Goal: Task Accomplishment & Management: Manage account settings

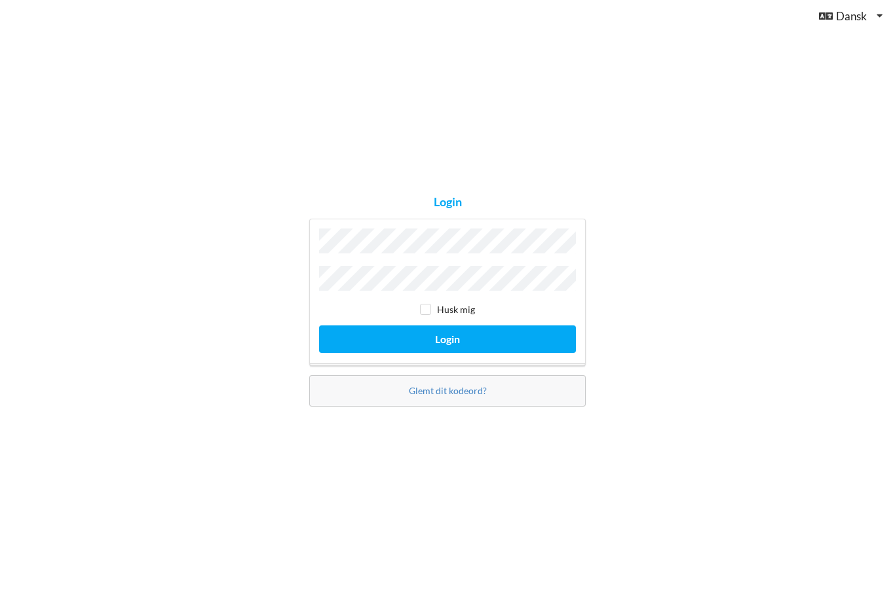
click at [447, 352] on button "Login" at bounding box center [447, 339] width 257 height 27
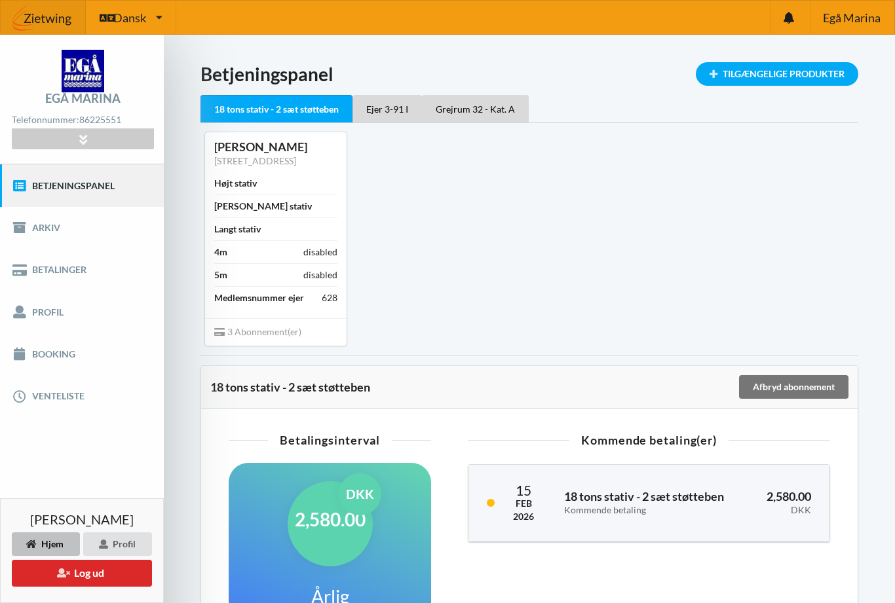
click at [41, 364] on link "Booking" at bounding box center [82, 354] width 164 height 42
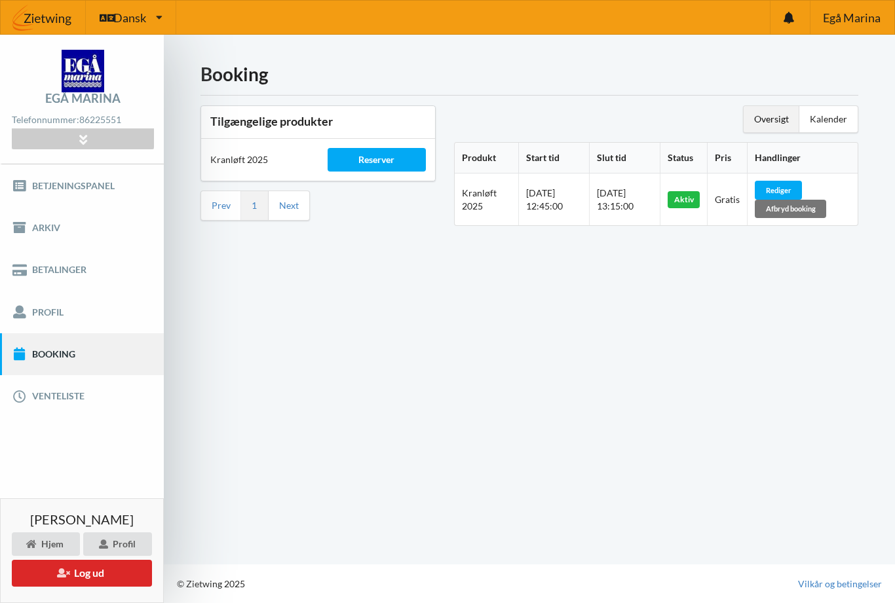
click at [826, 207] on div "Afbryd booking" at bounding box center [790, 209] width 71 height 18
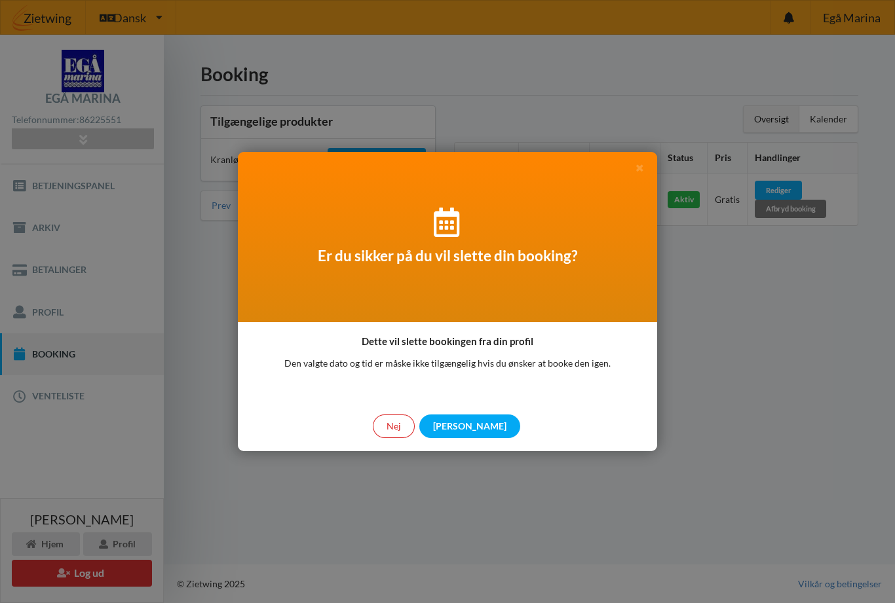
click at [468, 428] on div "[PERSON_NAME]" at bounding box center [469, 427] width 101 height 24
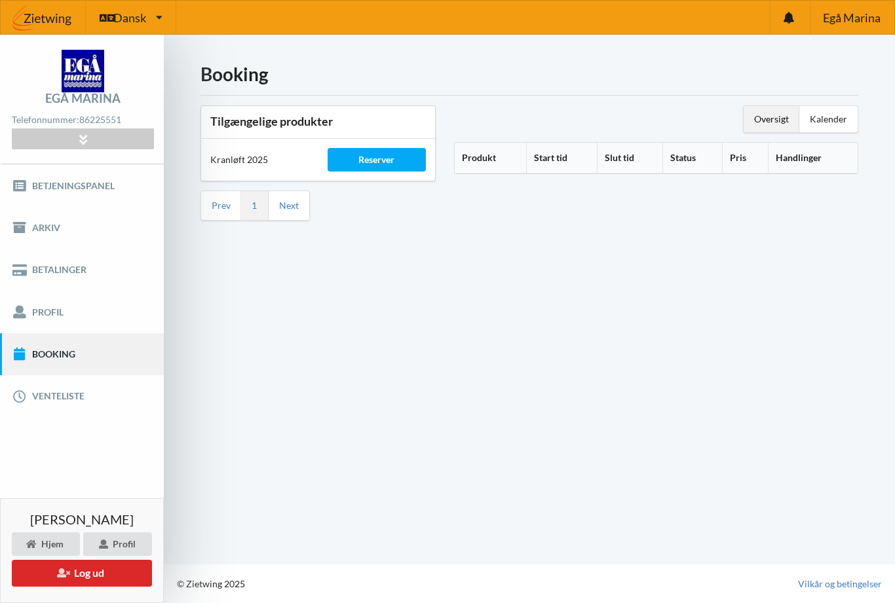
click at [364, 159] on div "Reserver" at bounding box center [377, 160] width 99 height 24
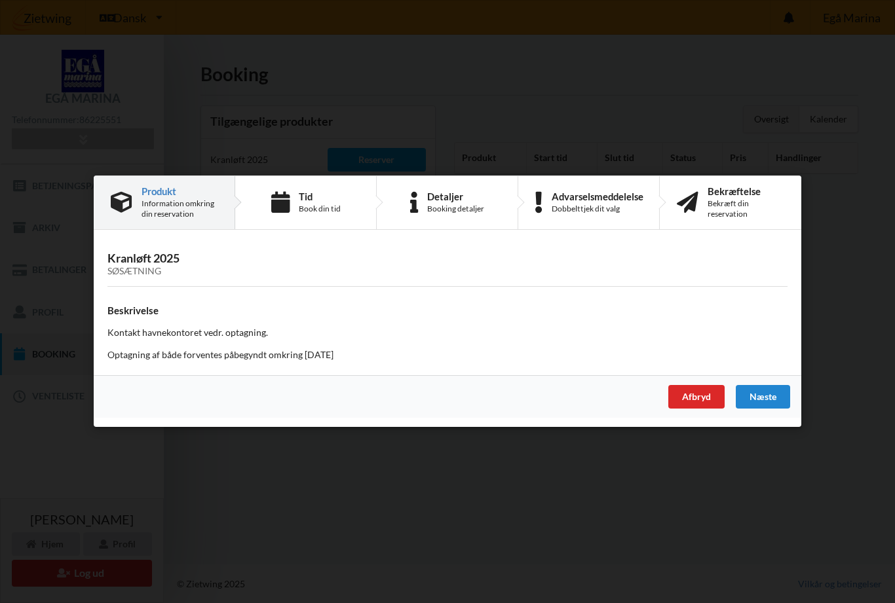
click at [336, 206] on div "Book din tid" at bounding box center [320, 209] width 42 height 10
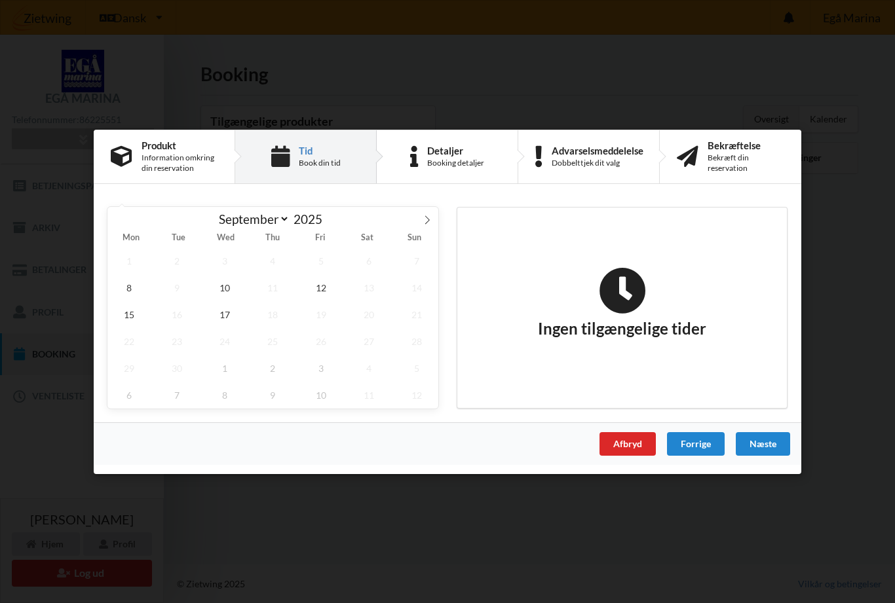
click at [430, 225] on span at bounding box center [427, 217] width 22 height 22
select select "9"
click at [230, 263] on span "1" at bounding box center [224, 260] width 43 height 27
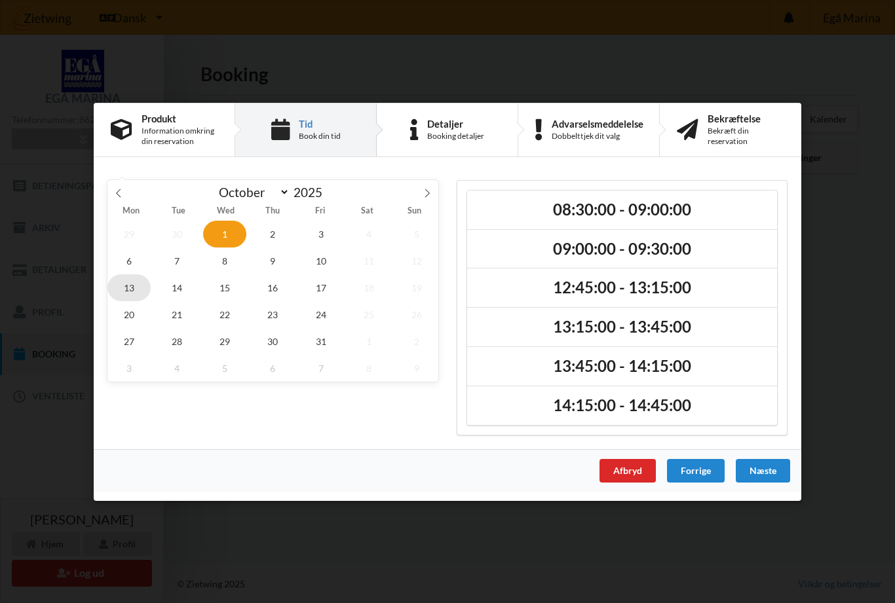
click at [128, 289] on span "13" at bounding box center [128, 287] width 43 height 27
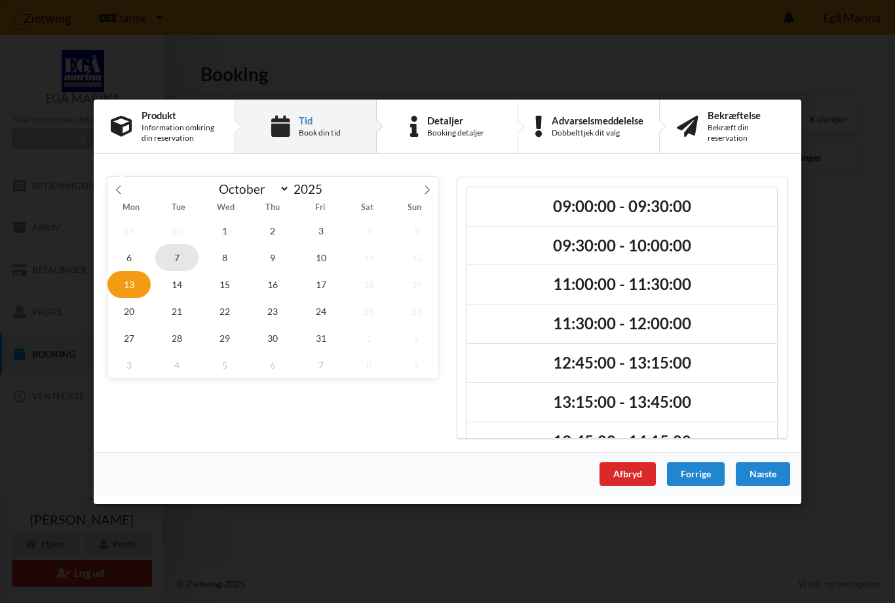
click at [176, 259] on span "7" at bounding box center [176, 257] width 43 height 27
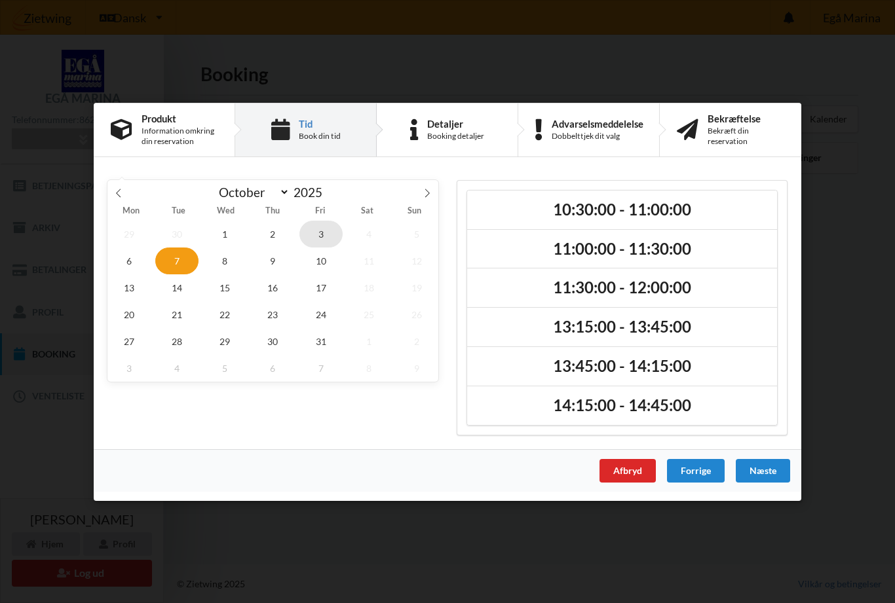
click at [320, 240] on span "3" at bounding box center [320, 233] width 43 height 27
click at [224, 237] on span "1" at bounding box center [224, 233] width 43 height 27
click at [619, 215] on h2 "08:30:00 - 09:00:00" at bounding box center [622, 209] width 292 height 20
click at [763, 467] on div "Næste" at bounding box center [763, 471] width 54 height 24
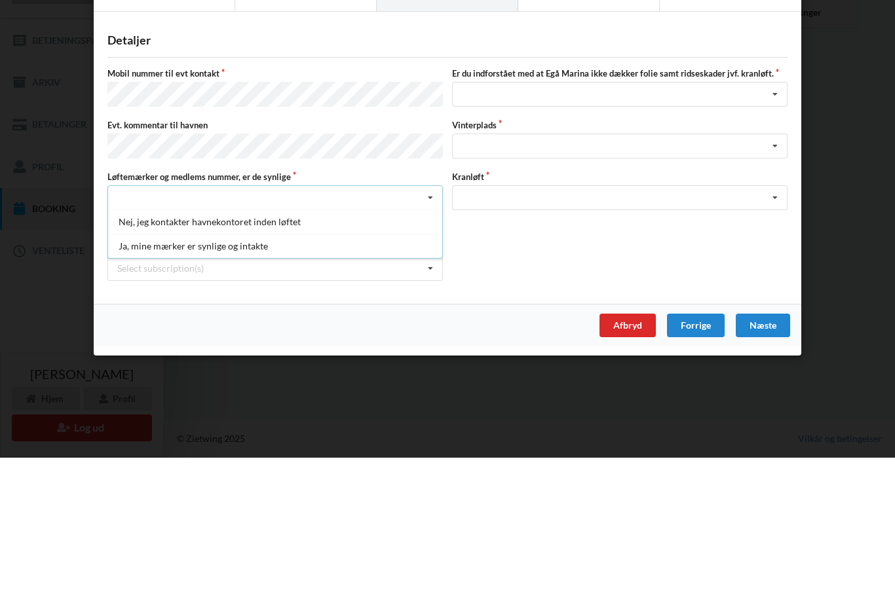
click at [217, 379] on div "Ja, mine mærker er synlige og intakte" at bounding box center [275, 391] width 334 height 24
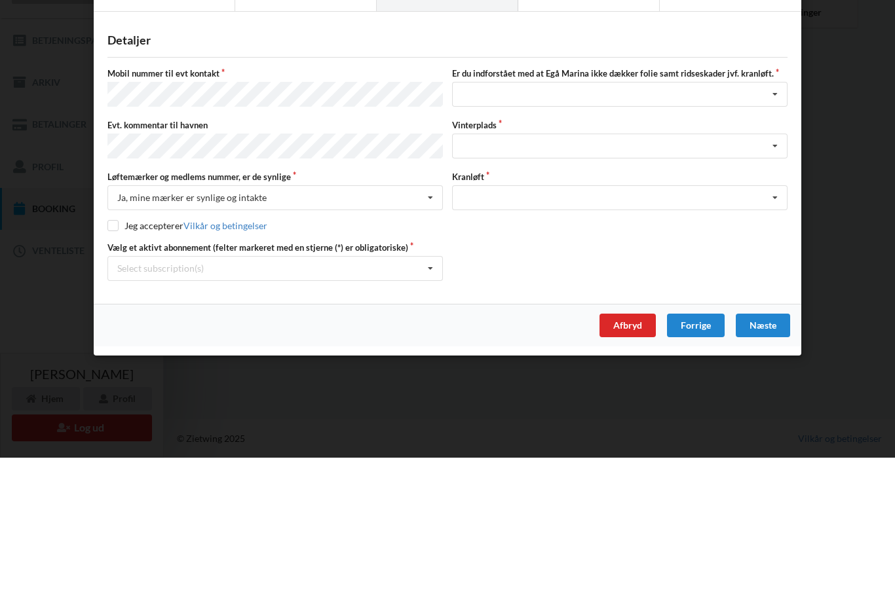
scroll to position [42, 0]
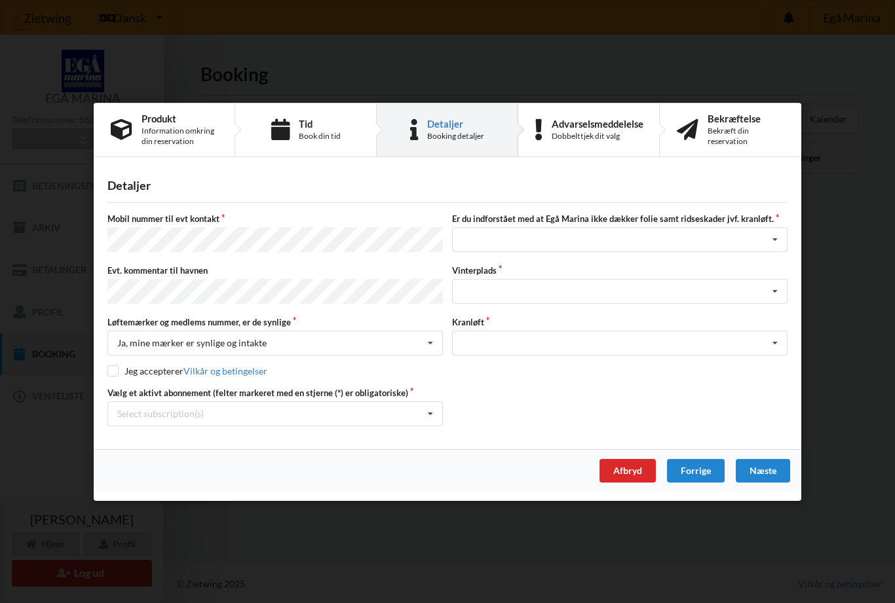
click at [117, 366] on input "checkbox" at bounding box center [112, 371] width 11 height 11
checkbox input "true"
click at [769, 252] on icon at bounding box center [775, 240] width 20 height 24
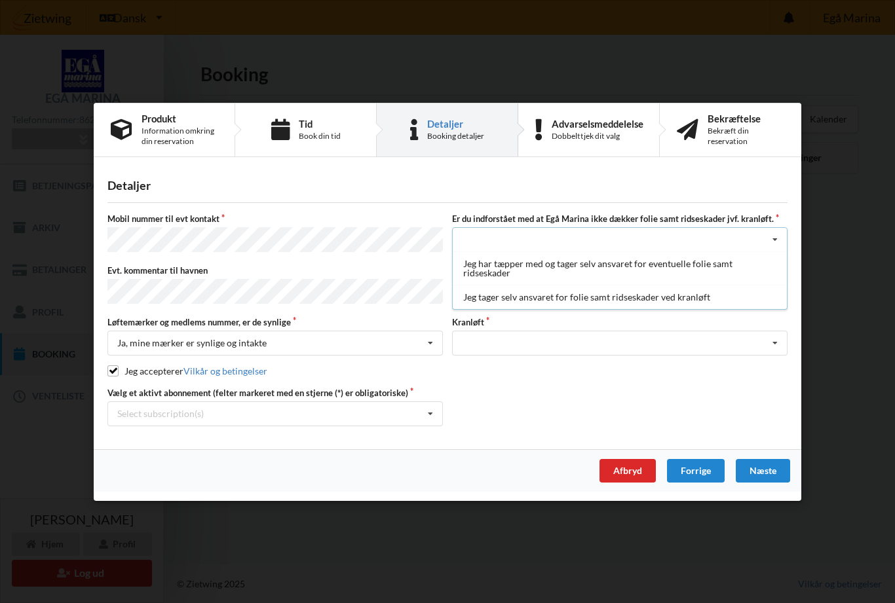
click at [585, 303] on div "Jeg tager selv ansvaret for folie samt ridseskader ved kranløft" at bounding box center [620, 297] width 334 height 24
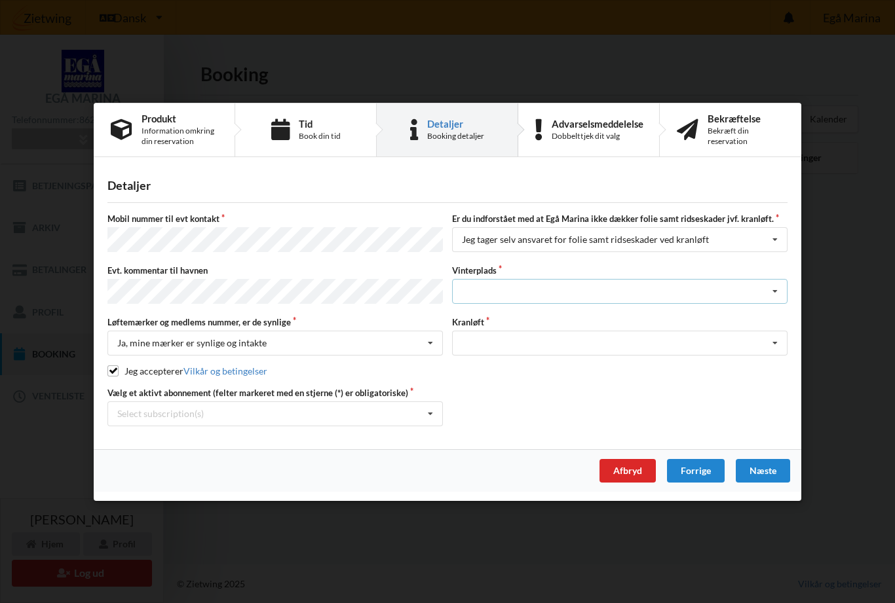
click at [772, 292] on icon at bounding box center [775, 292] width 20 height 24
click at [515, 432] on div "Landplads nr. 6" at bounding box center [620, 437] width 334 height 24
click at [771, 341] on icon at bounding box center [775, 343] width 20 height 24
click at [491, 365] on div "Optagning" at bounding box center [620, 367] width 334 height 24
click at [421, 414] on icon at bounding box center [431, 414] width 20 height 24
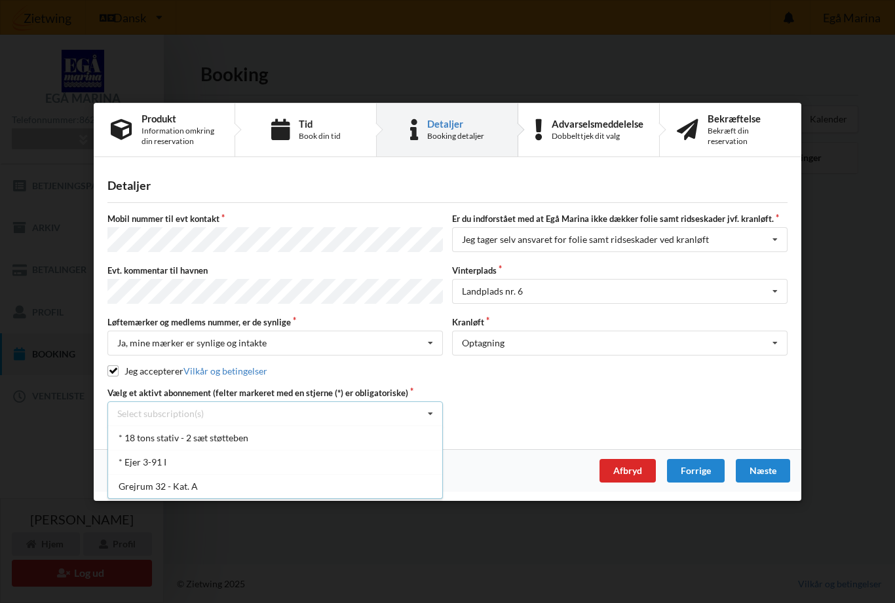
click at [159, 450] on div "* Ejer 3-91 I" at bounding box center [275, 461] width 334 height 24
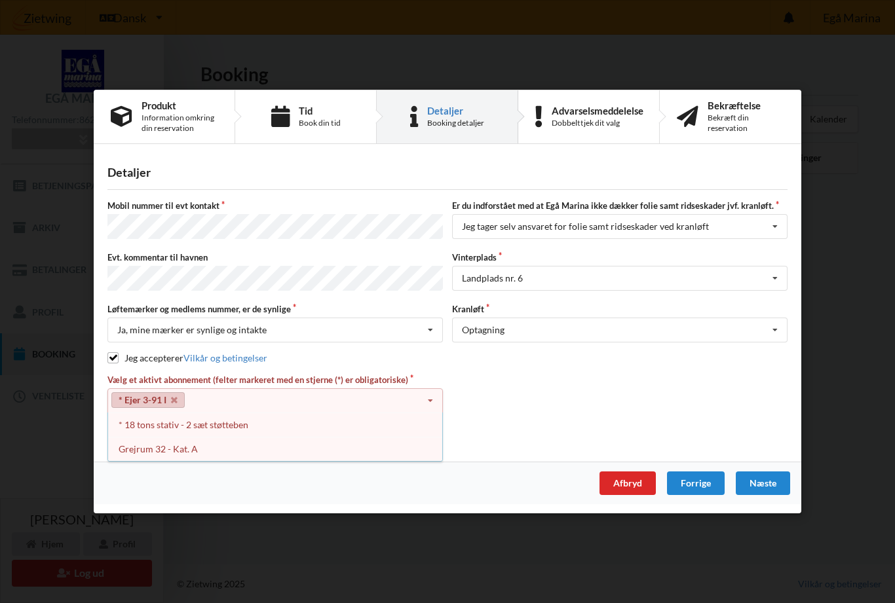
click at [229, 425] on div "* 18 tons stativ - 2 sæt støtteben" at bounding box center [275, 425] width 334 height 24
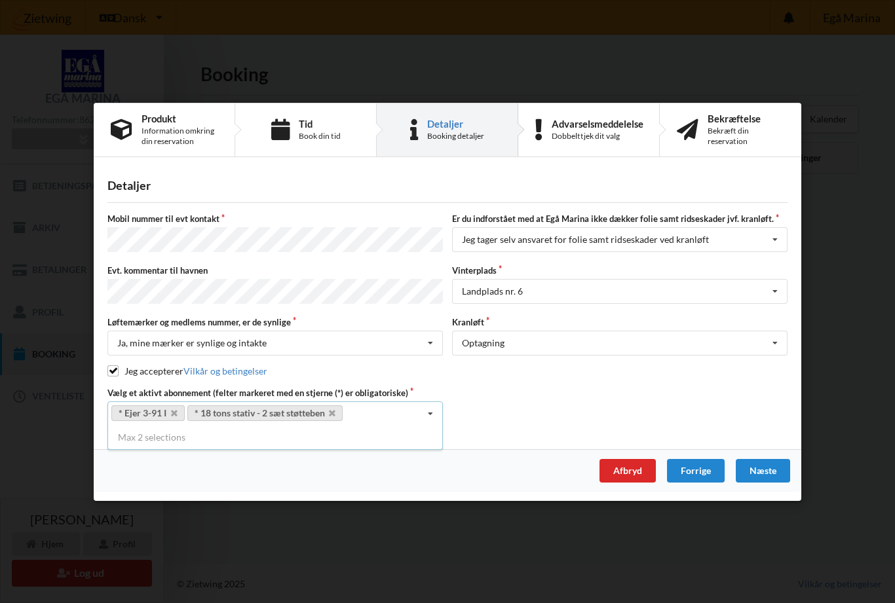
click at [759, 462] on div "Næste" at bounding box center [763, 471] width 54 height 24
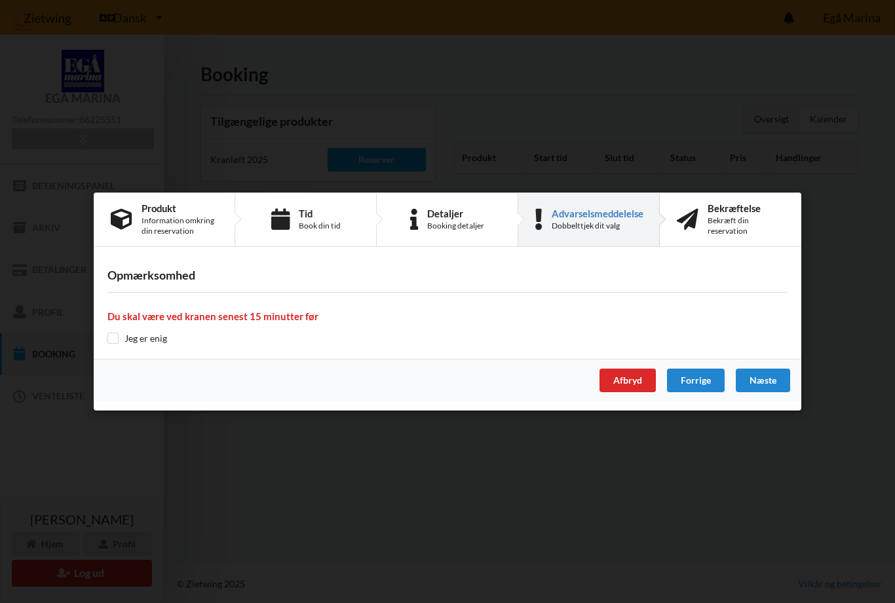
click at [117, 342] on input "checkbox" at bounding box center [112, 338] width 11 height 11
checkbox input "true"
click at [757, 387] on div "Næste" at bounding box center [763, 381] width 54 height 24
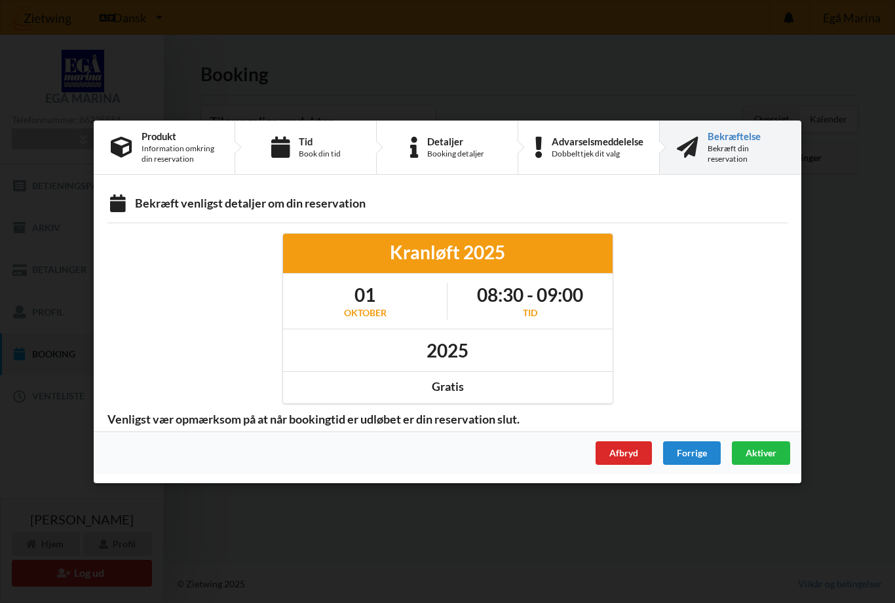
click at [761, 451] on span "Aktiver" at bounding box center [760, 452] width 31 height 11
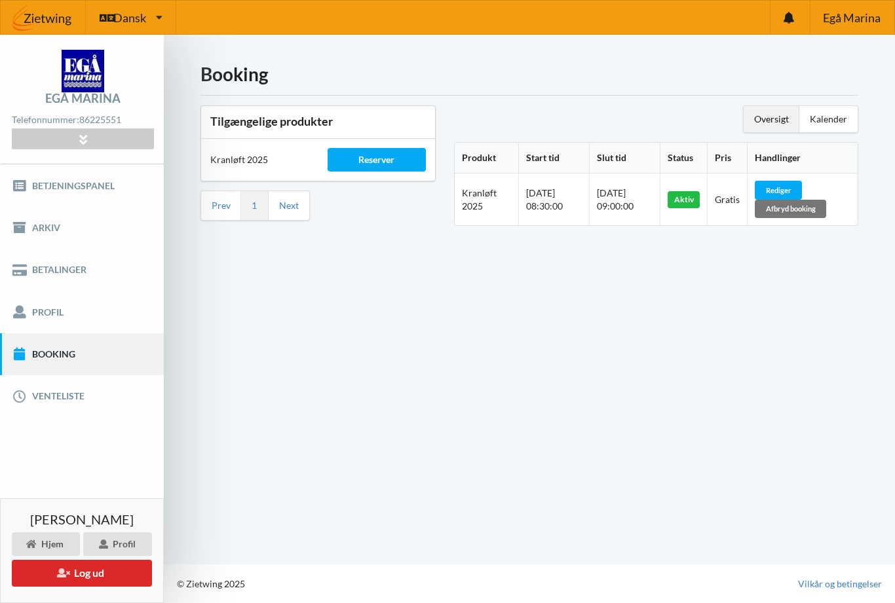
click at [57, 575] on icon at bounding box center [63, 572] width 12 height 9
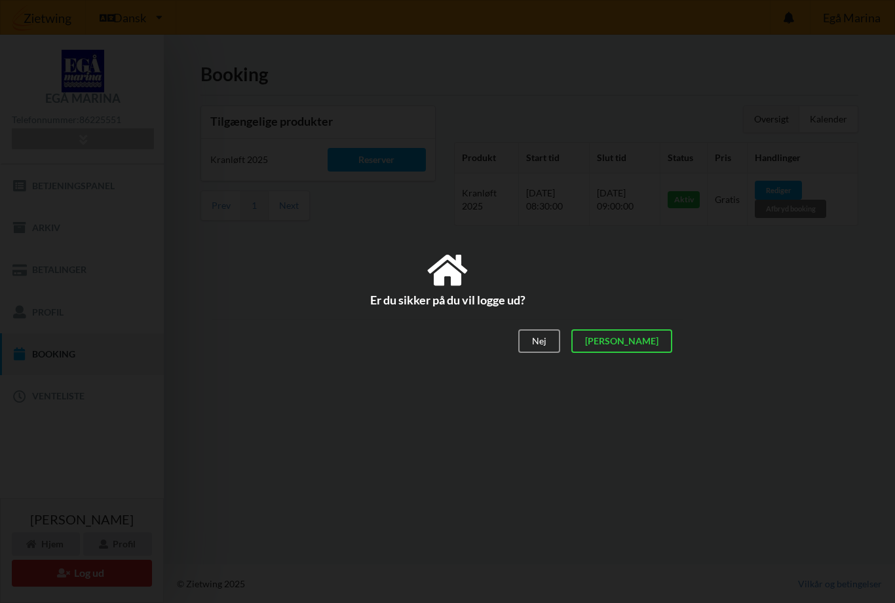
click at [658, 344] on div "[PERSON_NAME]" at bounding box center [621, 342] width 101 height 24
